Goal: Task Accomplishment & Management: Use online tool/utility

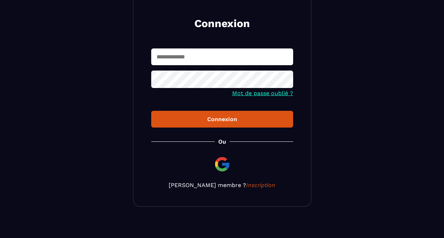
scroll to position [84, 0]
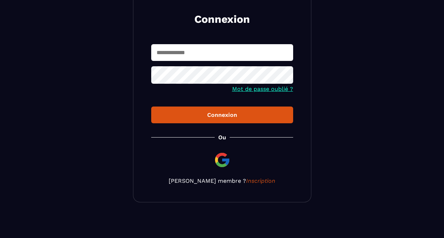
click at [225, 163] on img at bounding box center [221, 159] width 17 height 17
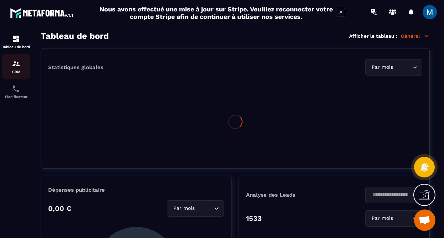
click at [13, 69] on div "CRM" at bounding box center [16, 67] width 29 height 14
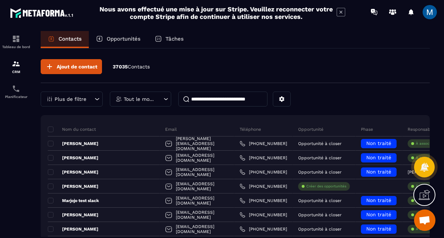
click at [229, 100] on input at bounding box center [222, 99] width 89 height 15
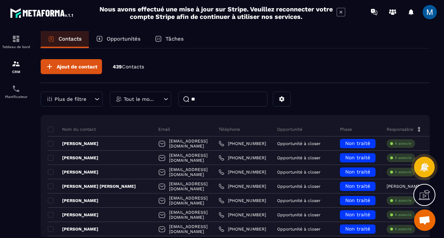
type input "*"
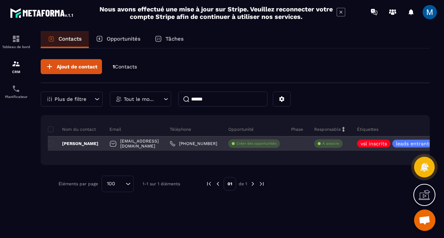
type input "******"
click at [79, 145] on p "[PERSON_NAME]" at bounding box center [73, 144] width 51 height 6
